Goal: Complete application form

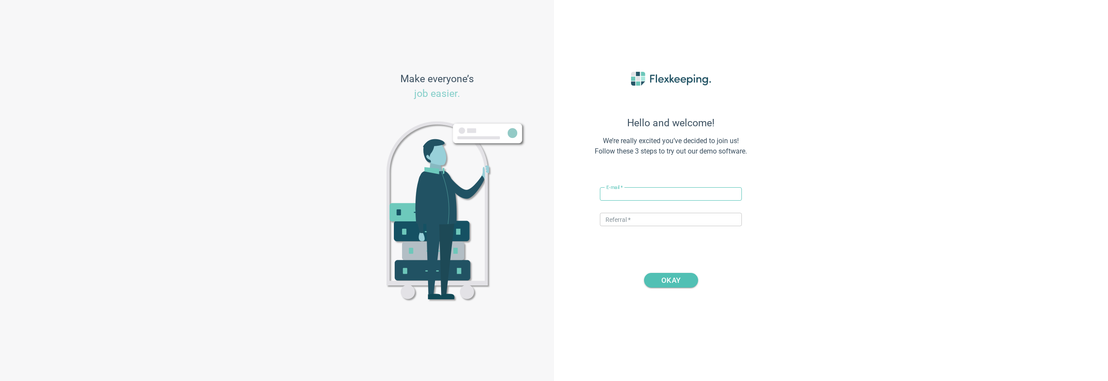
click at [668, 195] on input "text" at bounding box center [671, 193] width 142 height 13
click at [630, 193] on input "nikola+0710@flexkeeping.com" at bounding box center [671, 193] width 142 height 13
type input "[EMAIL_ADDRESS][DOMAIN_NAME]"
type input "q"
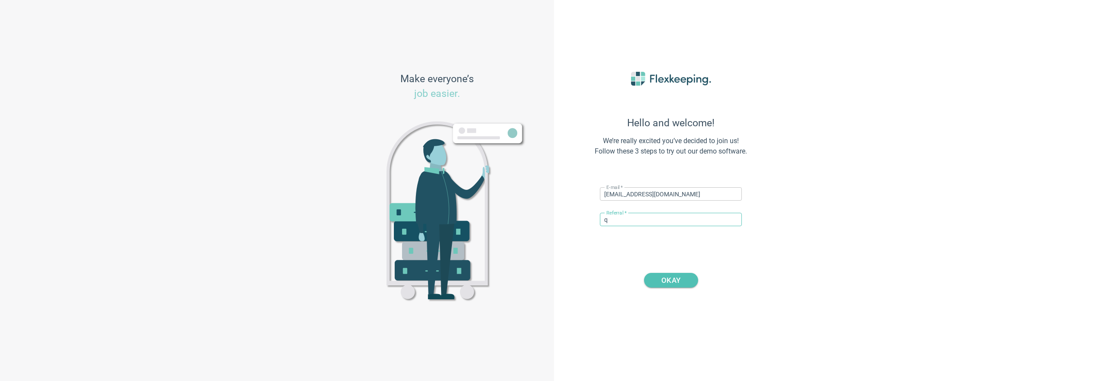
click at [625, 225] on input "q" at bounding box center [671, 219] width 142 height 13
click at [627, 217] on input "q" at bounding box center [671, 219] width 142 height 13
type input "DIGITALMAGIC"
click at [672, 283] on span "OKAY" at bounding box center [670, 280] width 19 height 15
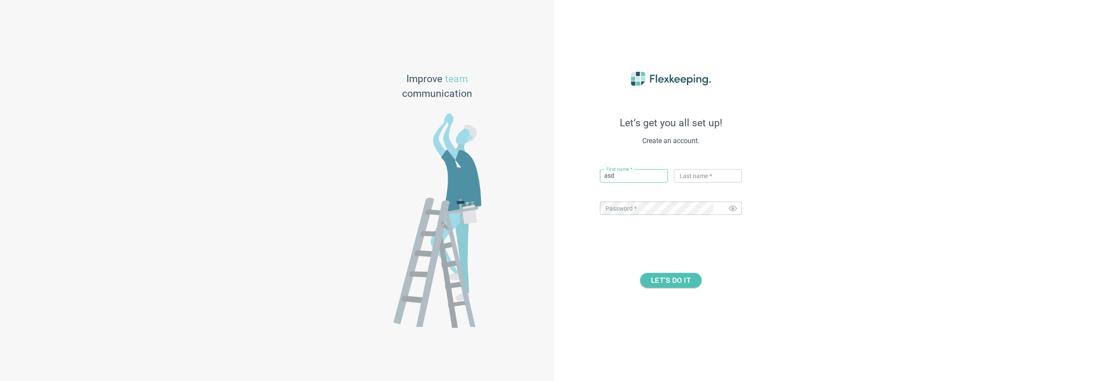
type input "asd"
click at [663, 284] on span "LET’S DO IT" at bounding box center [671, 280] width 40 height 15
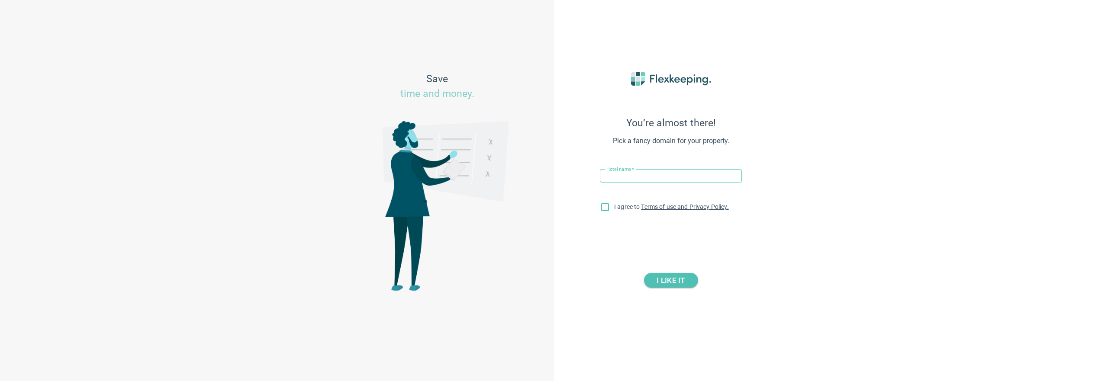
click at [653, 175] on input "text" at bounding box center [671, 175] width 142 height 13
click at [623, 176] on input "asd" at bounding box center [671, 175] width 142 height 13
type input "2708 h"
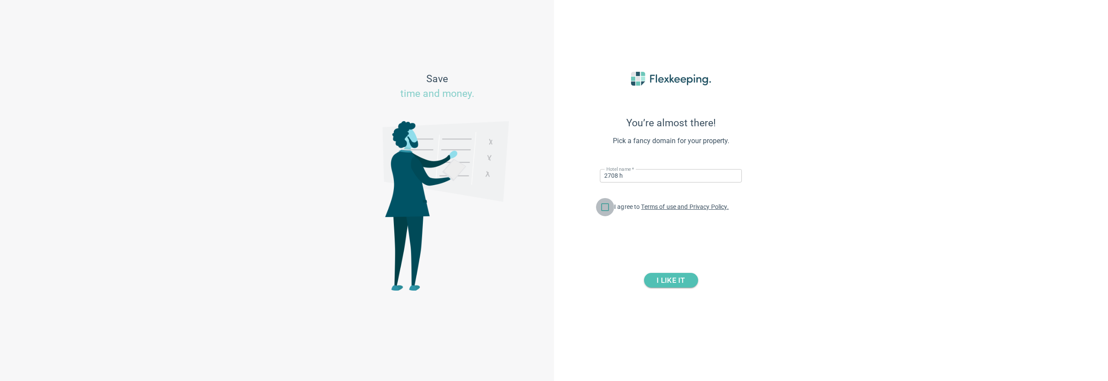
click at [608, 204] on input "I agree to Terms of use and Privacy Policy." at bounding box center [605, 209] width 18 height 18
checkbox input "true"
click at [664, 271] on div "I LIKE IT" at bounding box center [671, 273] width 190 height 30
click at [662, 280] on span "I LIKE IT" at bounding box center [670, 280] width 28 height 15
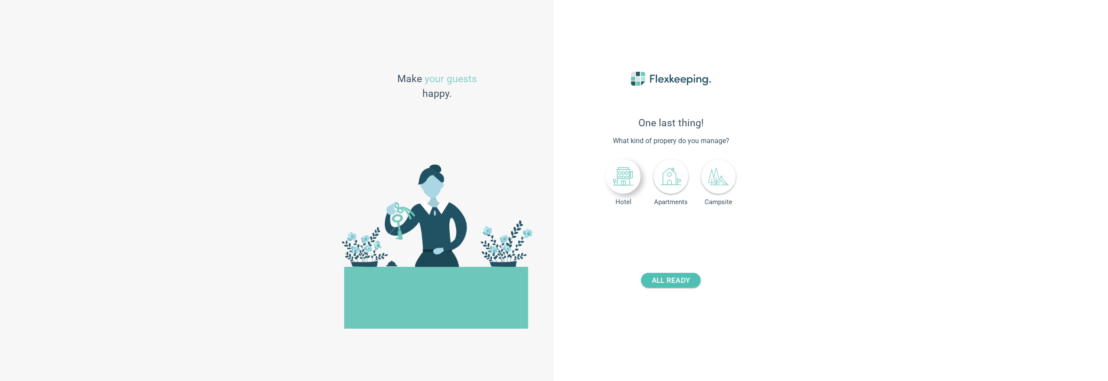
click at [612, 187] on div at bounding box center [623, 176] width 35 height 35
click at [716, 231] on div "- 0 +" at bounding box center [688, 229] width 57 height 16
click at [713, 231] on button "+" at bounding box center [708, 228] width 15 height 15
type input "2"
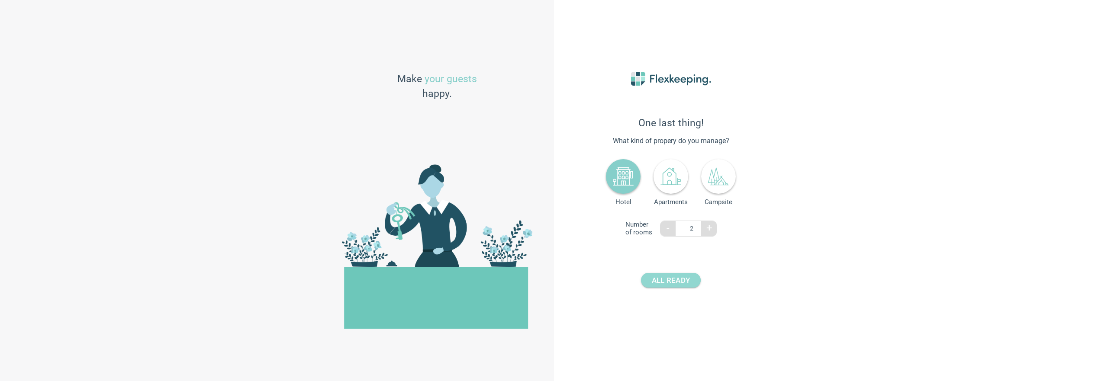
click at [678, 280] on span "ALL READY" at bounding box center [671, 280] width 38 height 15
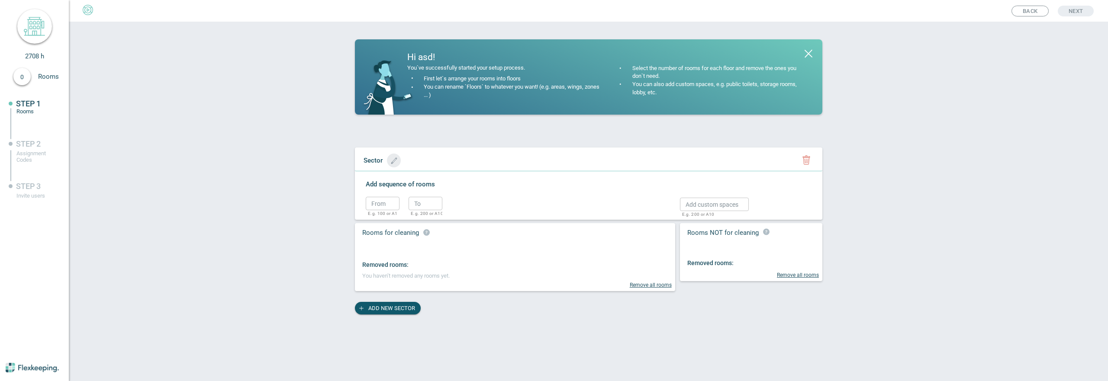
click at [396, 162] on icon "button" at bounding box center [394, 161] width 6 height 6
click at [398, 163] on input "text" at bounding box center [395, 160] width 72 height 13
type input "Sprat 1"
drag, startPoint x: 450, startPoint y: 167, endPoint x: 442, endPoint y: 167, distance: 7.4
click at [458, 167] on circle "button" at bounding box center [464, 161] width 13 height 13
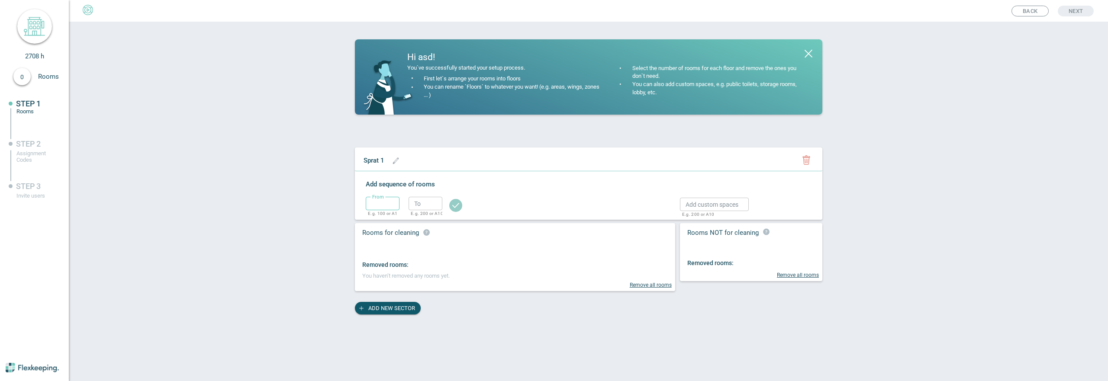
click at [383, 207] on input "text" at bounding box center [383, 203] width 34 height 13
type input "100"
click at [429, 203] on input "text" at bounding box center [426, 203] width 34 height 13
type input "110"
click at [458, 200] on circle "button" at bounding box center [455, 205] width 13 height 13
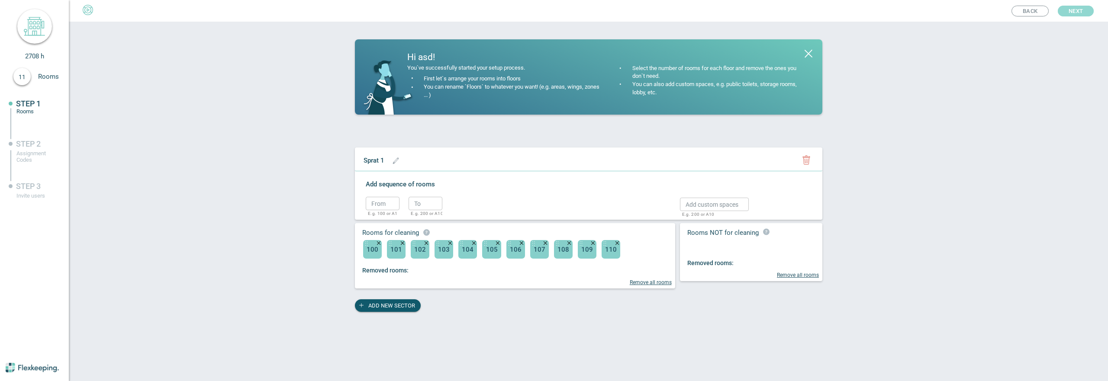
click at [1083, 13] on button "Next" at bounding box center [1076, 11] width 36 height 11
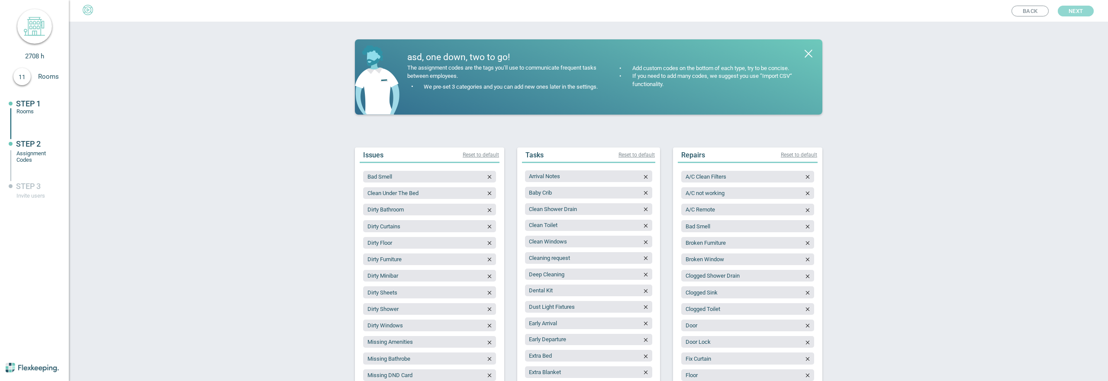
click at [1083, 13] on button "Next" at bounding box center [1076, 11] width 36 height 11
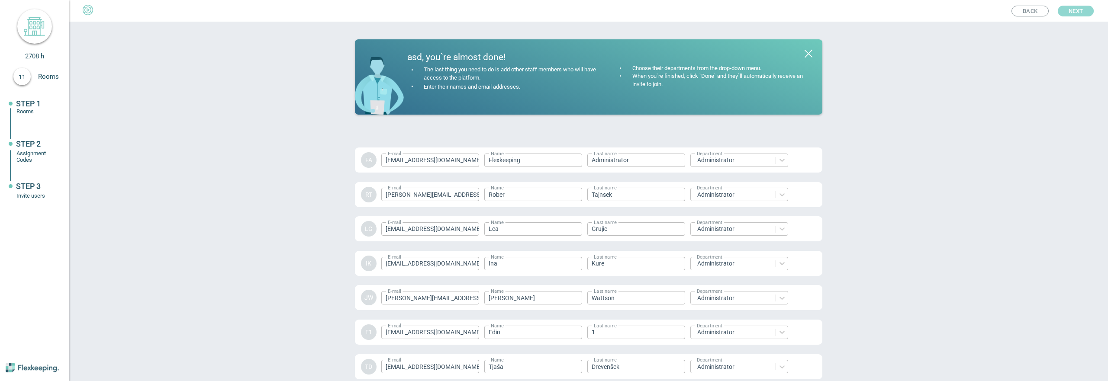
click at [1087, 13] on button "Next" at bounding box center [1076, 11] width 36 height 11
